Goal: Task Accomplishment & Management: Use online tool/utility

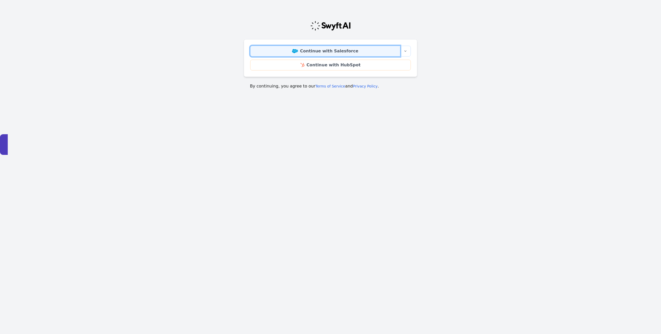
click at [325, 54] on link "Continue with Salesforce" at bounding box center [325, 51] width 150 height 11
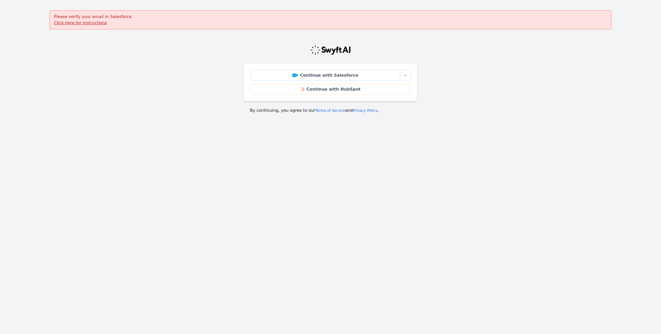
click at [92, 25] on u "Click here for instructions" at bounding box center [80, 22] width 53 height 5
